Goal: Task Accomplishment & Management: Manage account settings

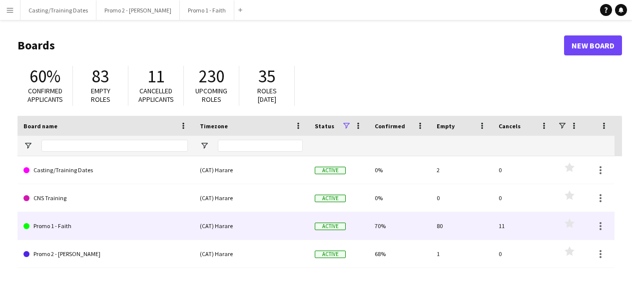
click at [41, 224] on link "Promo 1 - Faith" at bounding box center [105, 226] width 164 height 28
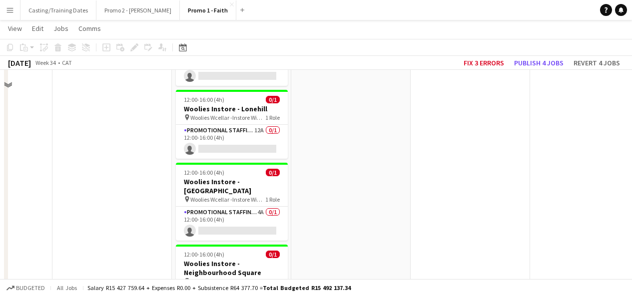
scroll to position [3810, 0]
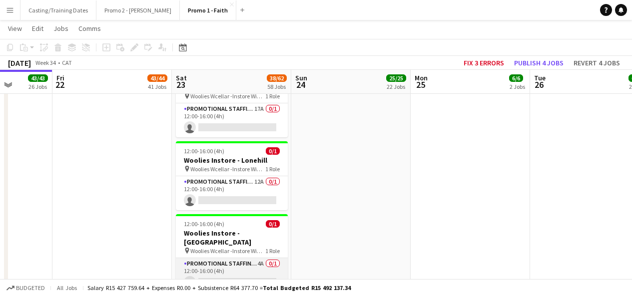
click at [258, 258] on app-card-role "Promotional Staffing (Brand Ambassadors) 4A 0/1 12:00-16:00 (4h) single-neutral…" at bounding box center [232, 275] width 112 height 34
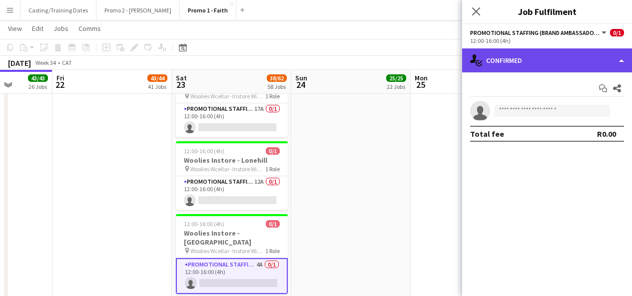
click at [513, 62] on div "single-neutral-actions-check-2 Confirmed" at bounding box center [547, 60] width 170 height 24
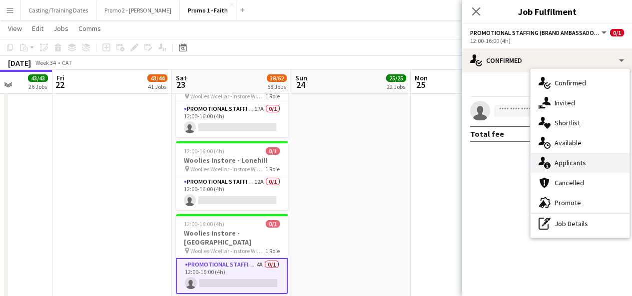
click at [579, 163] on div "single-neutral-actions-information Applicants" at bounding box center [580, 163] width 99 height 20
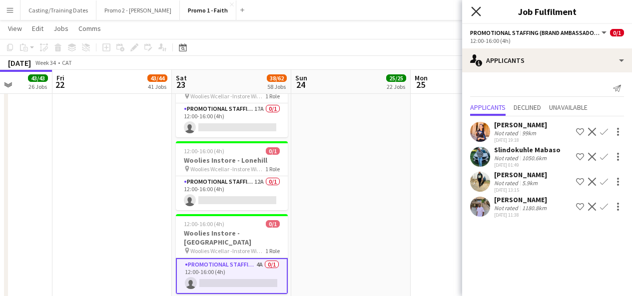
click at [478, 12] on icon "Close pop-in" at bounding box center [475, 10] width 9 height 9
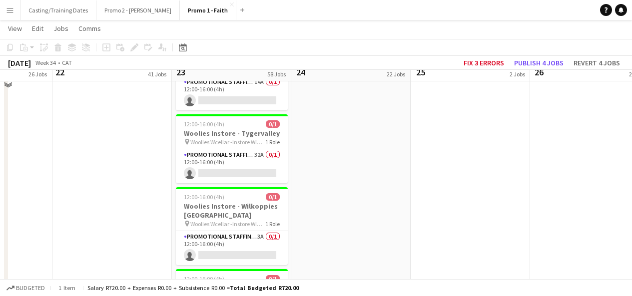
scroll to position [4443, 0]
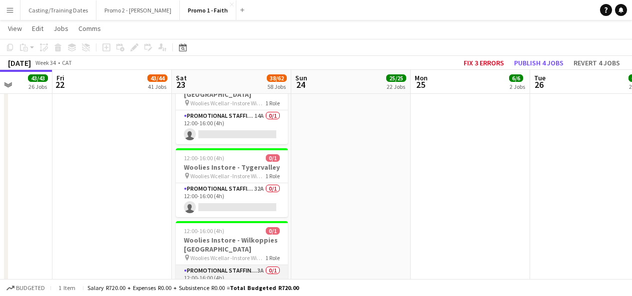
click at [262, 265] on app-card-role "Promotional Staffing (Brand Ambassadors) 3A 0/1 12:00-16:00 (4h) single-neutral…" at bounding box center [232, 282] width 112 height 34
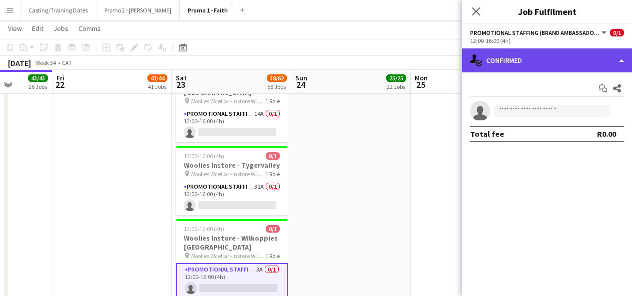
click at [544, 61] on div "single-neutral-actions-check-2 Confirmed" at bounding box center [547, 60] width 170 height 24
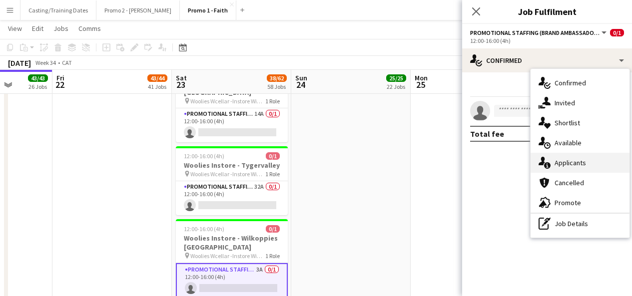
click at [571, 158] on div "single-neutral-actions-information Applicants" at bounding box center [580, 163] width 99 height 20
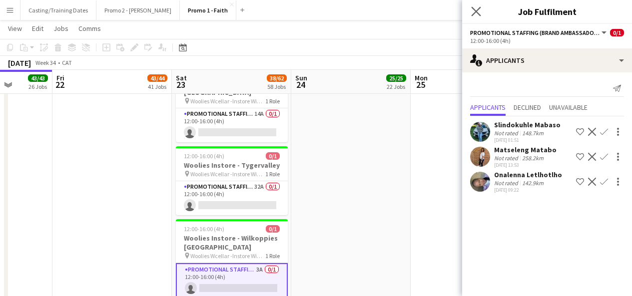
click at [476, 4] on app-icon "Close pop-in" at bounding box center [476, 11] width 14 height 14
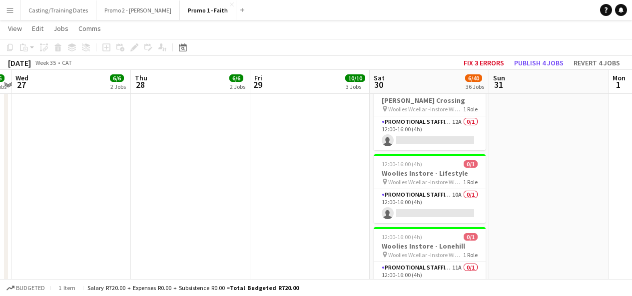
scroll to position [1946, 0]
